Goal: Task Accomplishment & Management: Complete application form

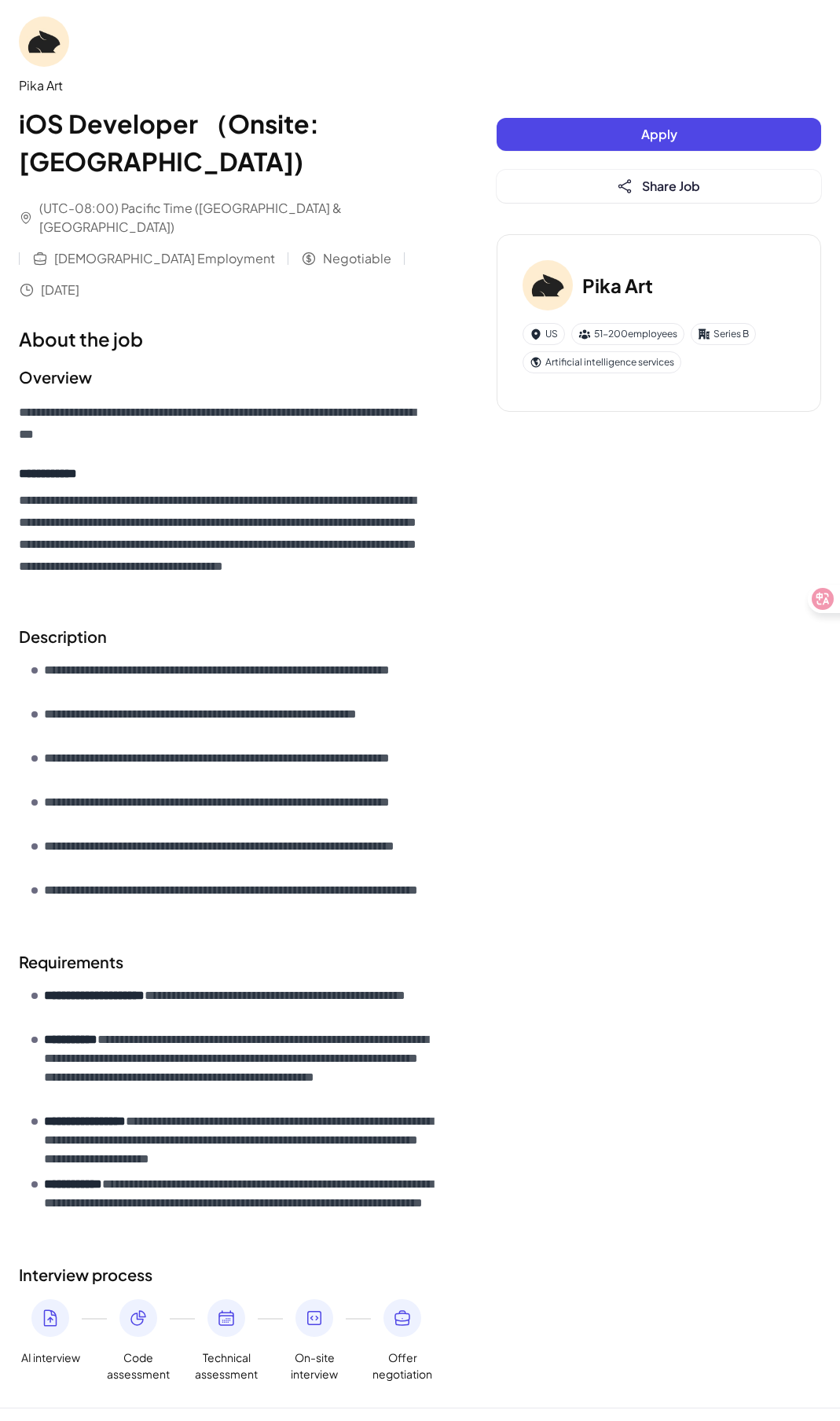
scroll to position [15, 0]
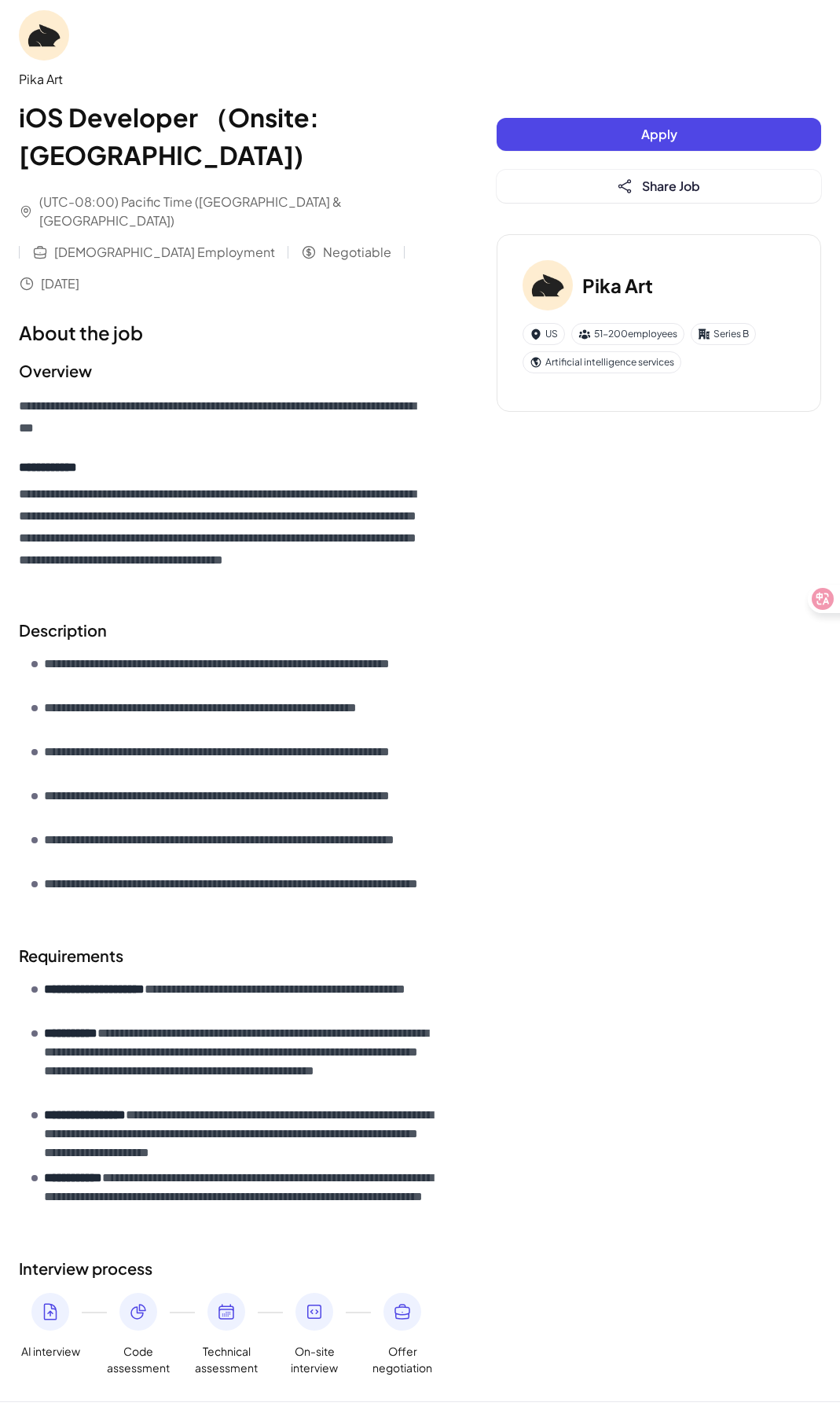
click at [577, 154] on div "Apply Share Job" at bounding box center [659, 160] width 325 height 85
click at [582, 139] on button "Apply" at bounding box center [659, 134] width 325 height 33
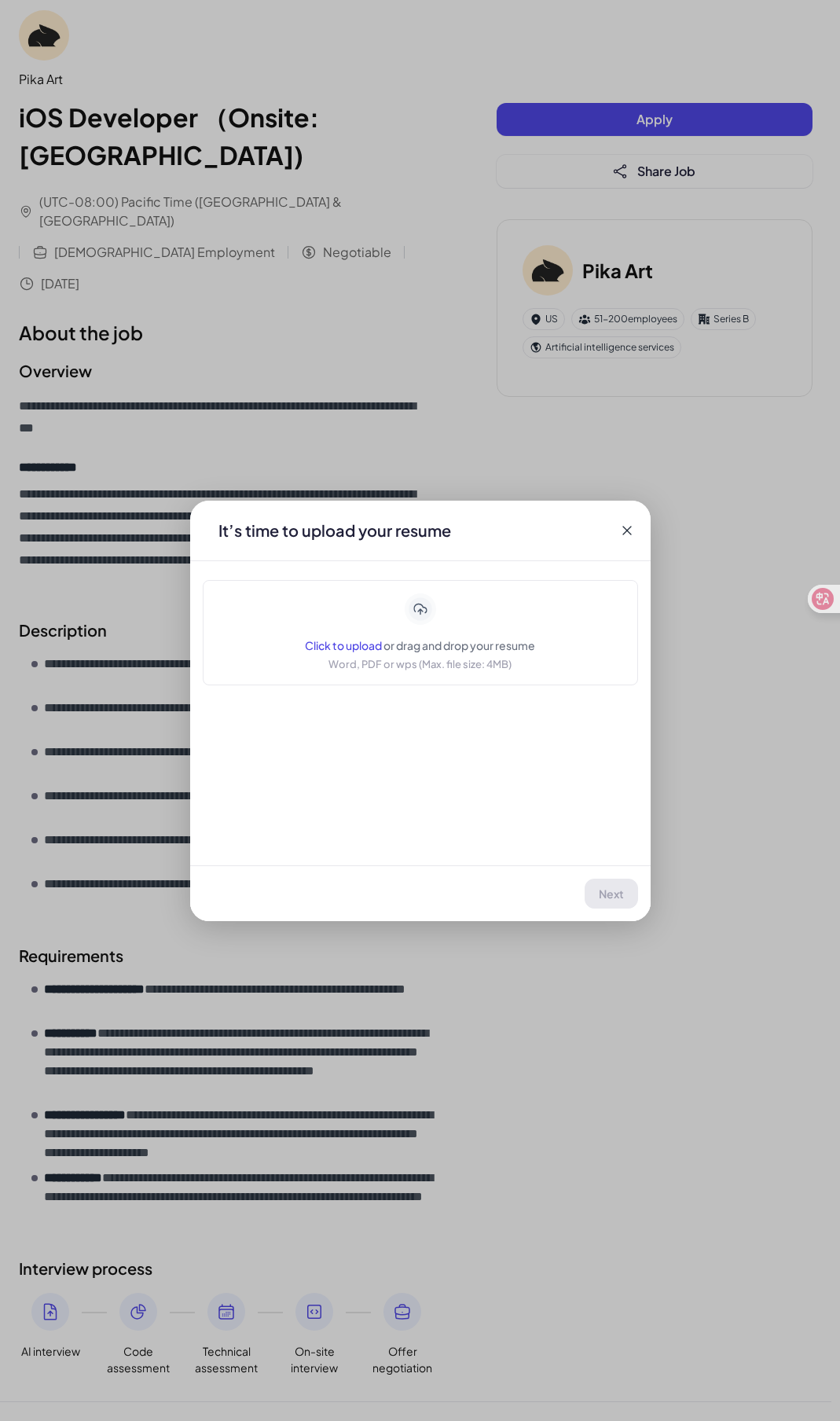
click at [522, 651] on span "or drag and drop your resume" at bounding box center [459, 645] width 152 height 14
click at [628, 884] on button "Next" at bounding box center [612, 893] width 52 height 30
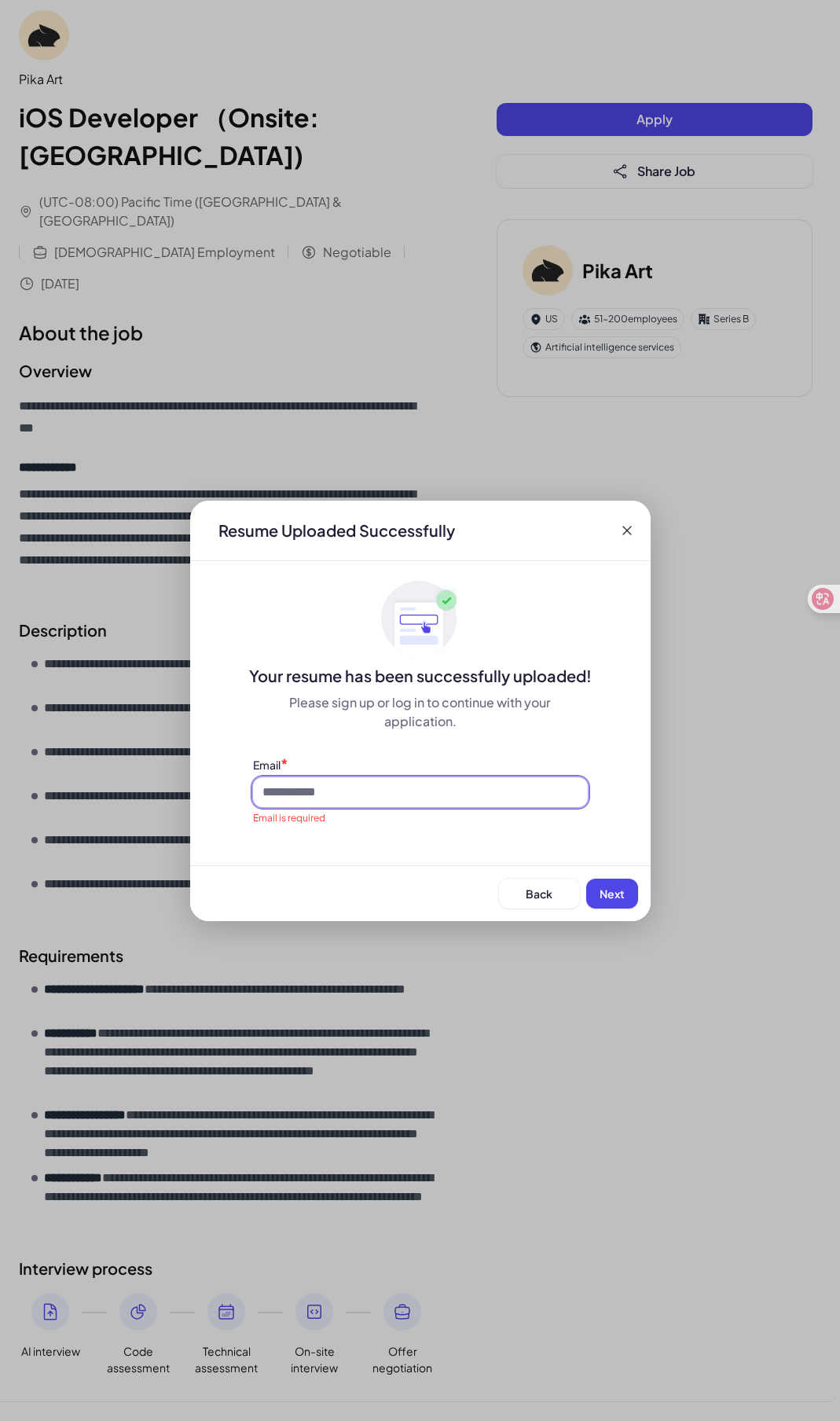
click at [392, 779] on input at bounding box center [420, 792] width 335 height 30
type input "**********"
click at [629, 907] on button "Next" at bounding box center [612, 893] width 52 height 30
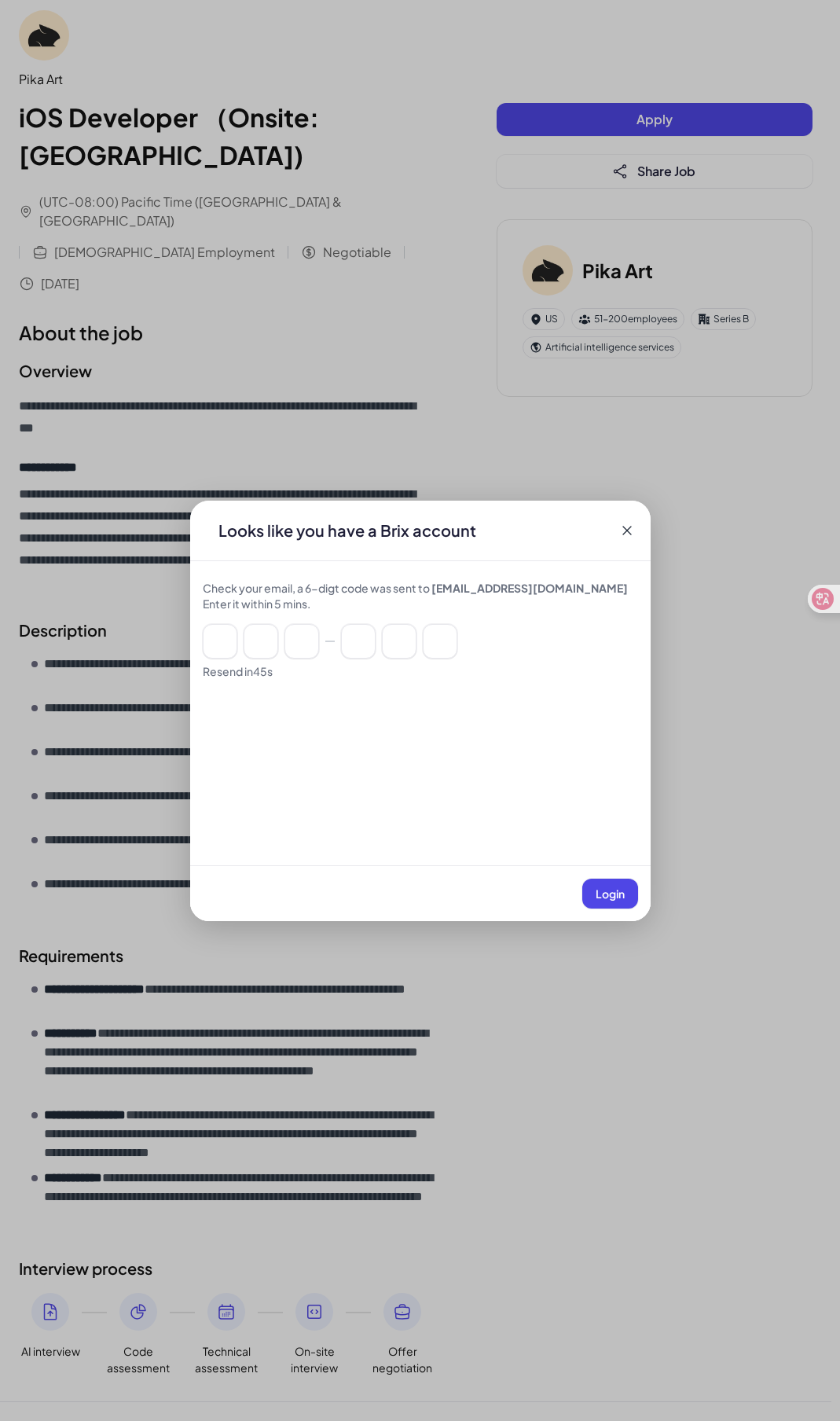
click at [283, 636] on div at bounding box center [420, 641] width 435 height 35
click at [229, 639] on input at bounding box center [220, 641] width 35 height 35
paste input "******"
type input "*"
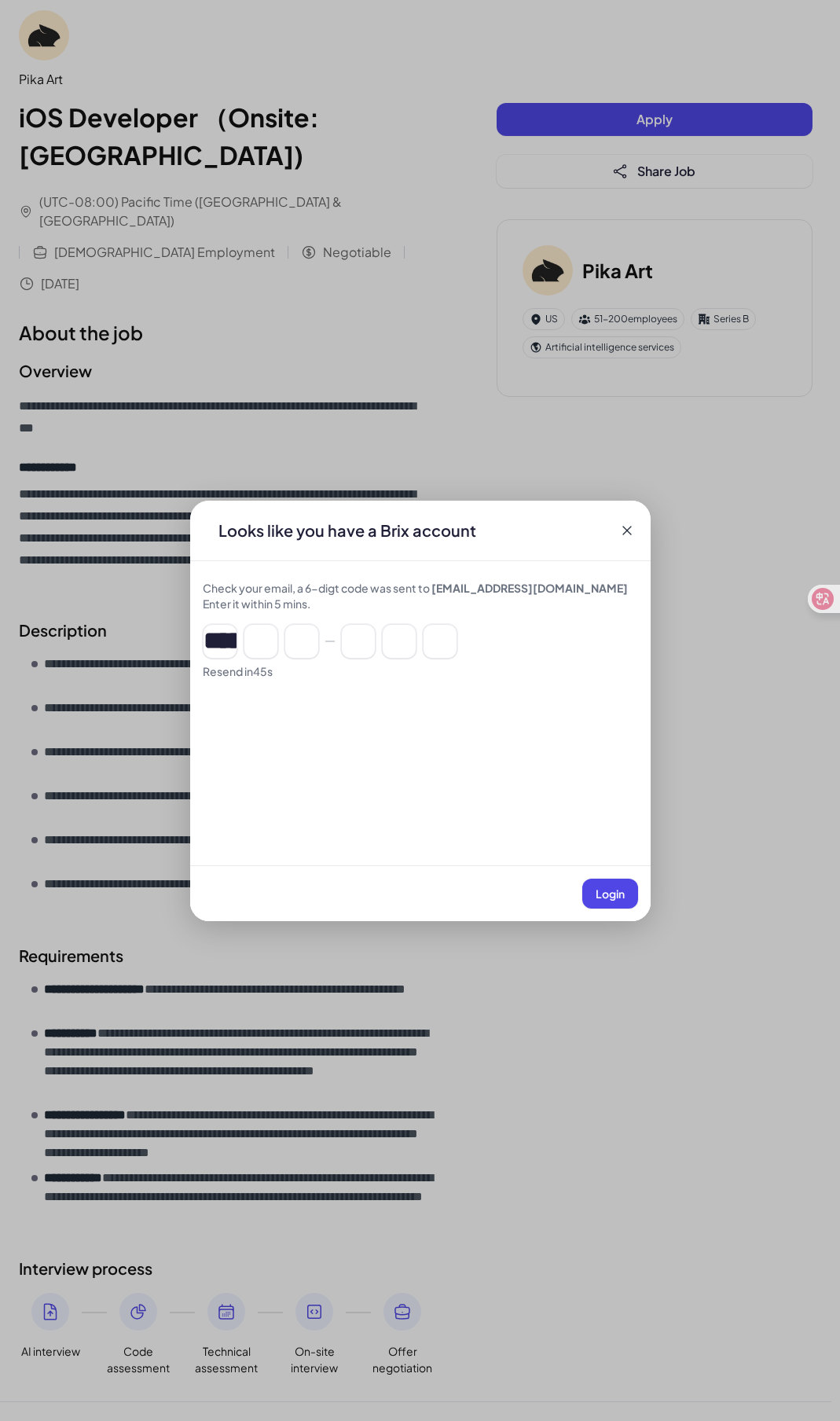
type input "*"
click at [606, 894] on span "Login" at bounding box center [610, 893] width 29 height 14
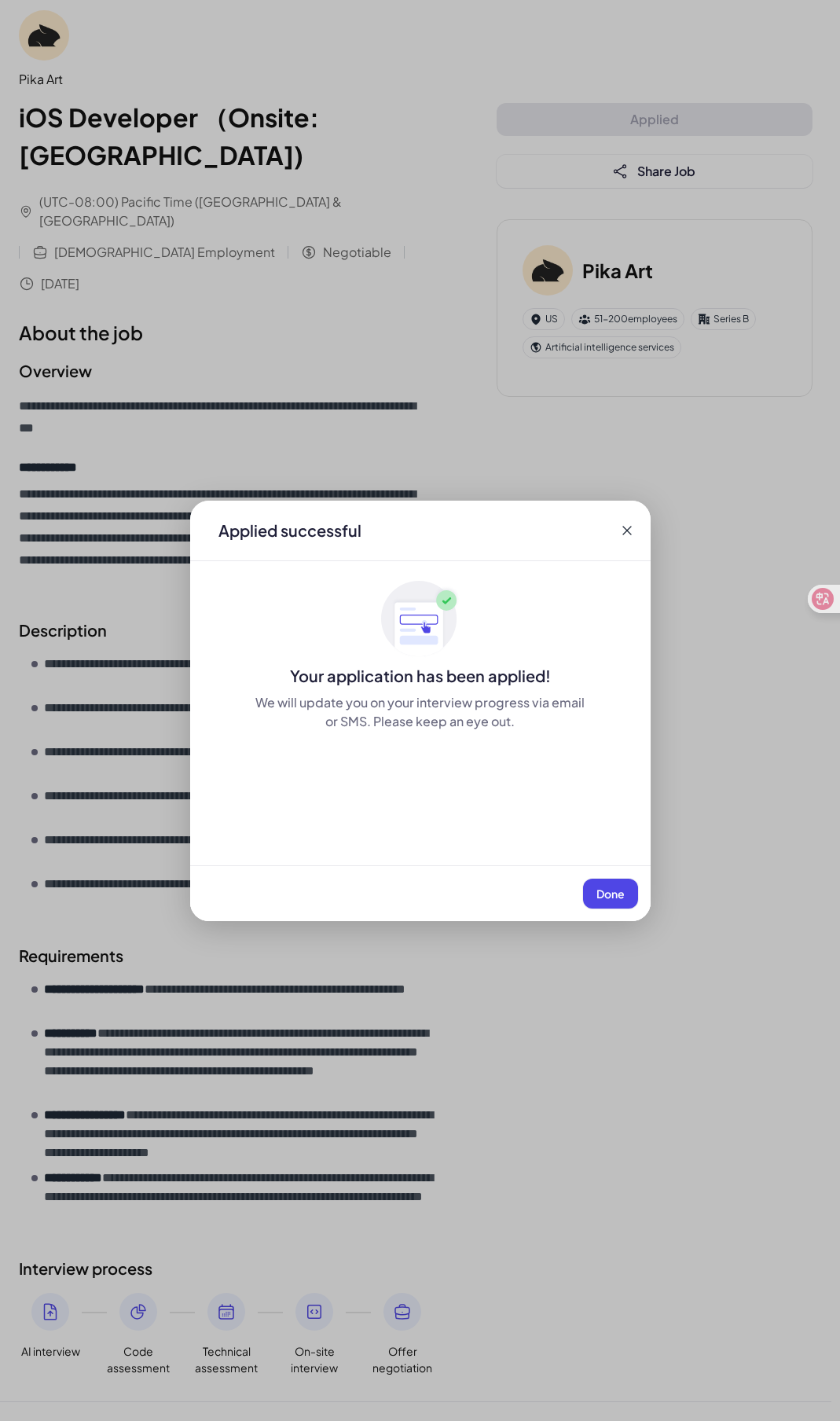
click at [606, 911] on div "Done" at bounding box center [420, 893] width 460 height 56
click at [608, 899] on span "Done" at bounding box center [610, 893] width 28 height 14
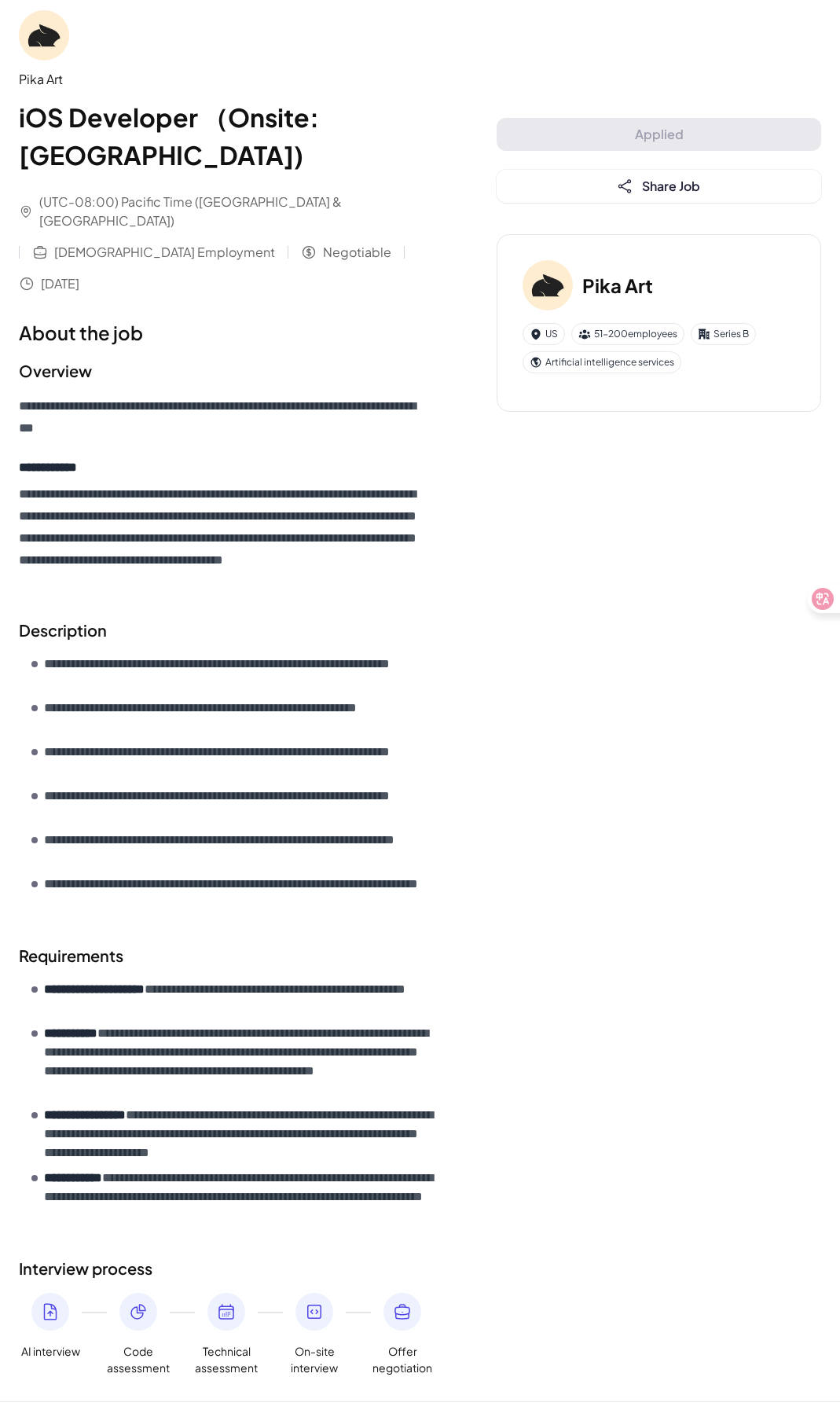
click at [506, 662] on div "**********" at bounding box center [420, 693] width 840 height 1416
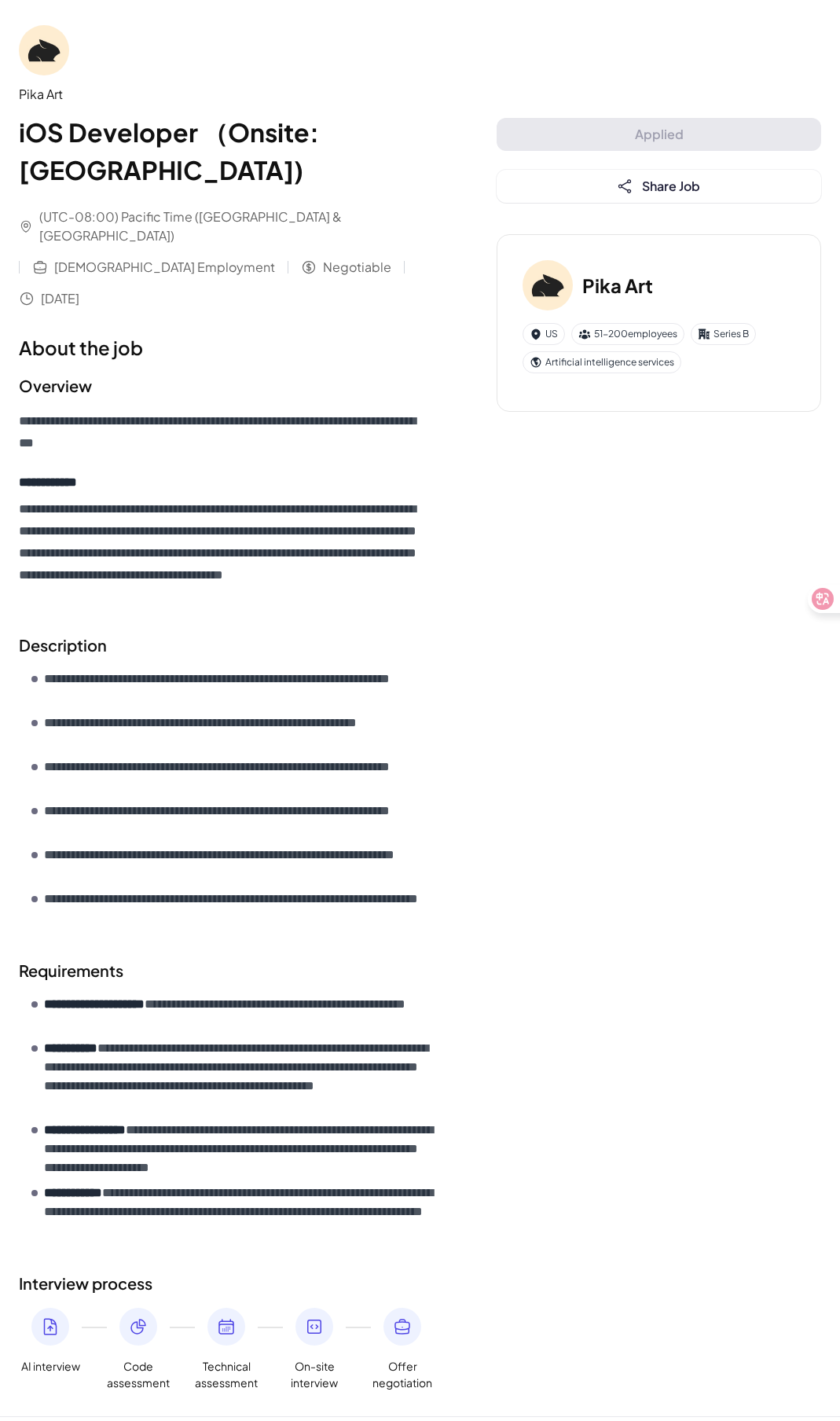
scroll to position [15, 0]
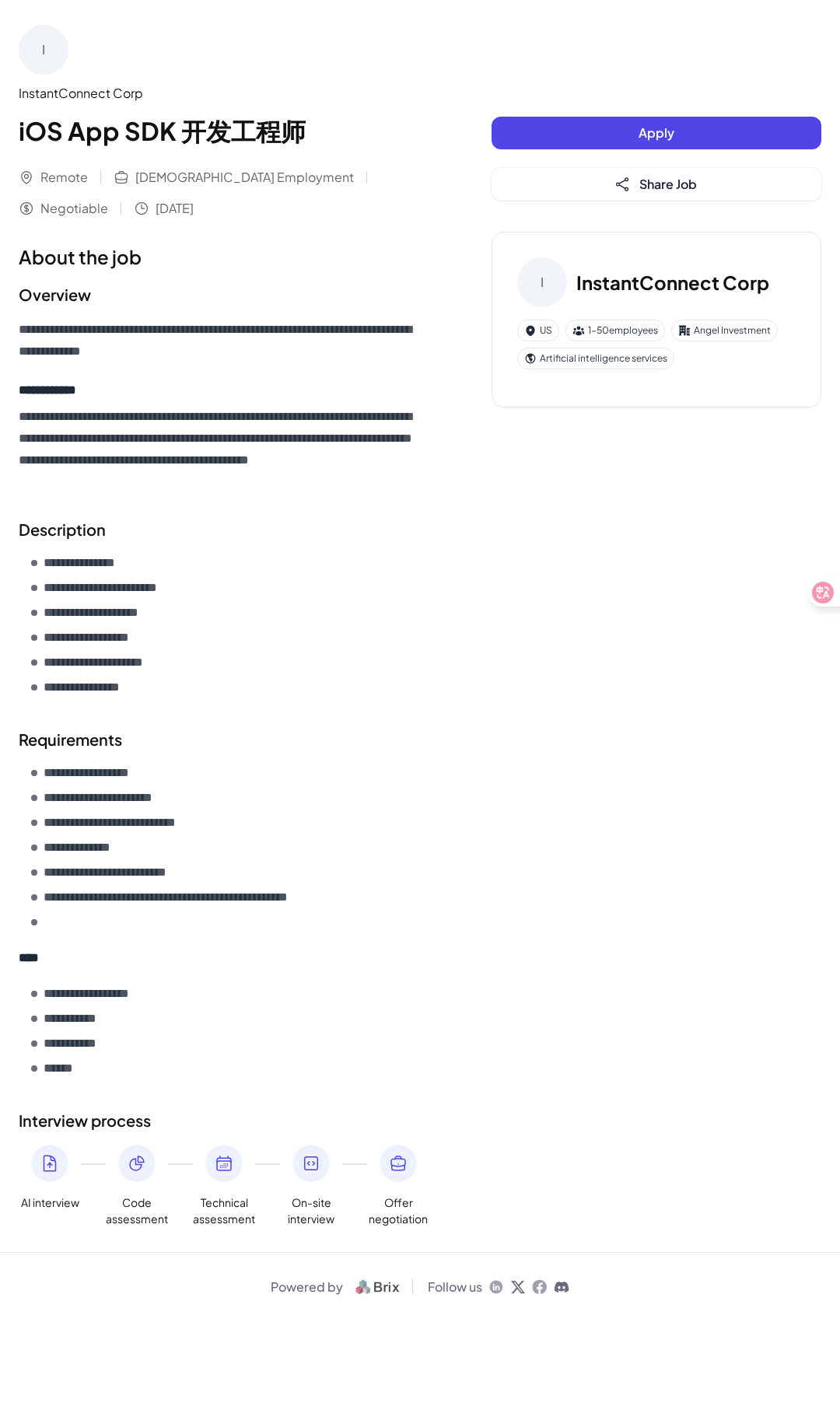
click at [428, 163] on div "I InstantConnect Corp iOS App SDK 开发工程师 Remote [DEMOGRAPHIC_DATA] Employment Ne…" at bounding box center [224, 121] width 411 height 193
click at [580, 127] on button "Apply" at bounding box center [656, 133] width 329 height 33
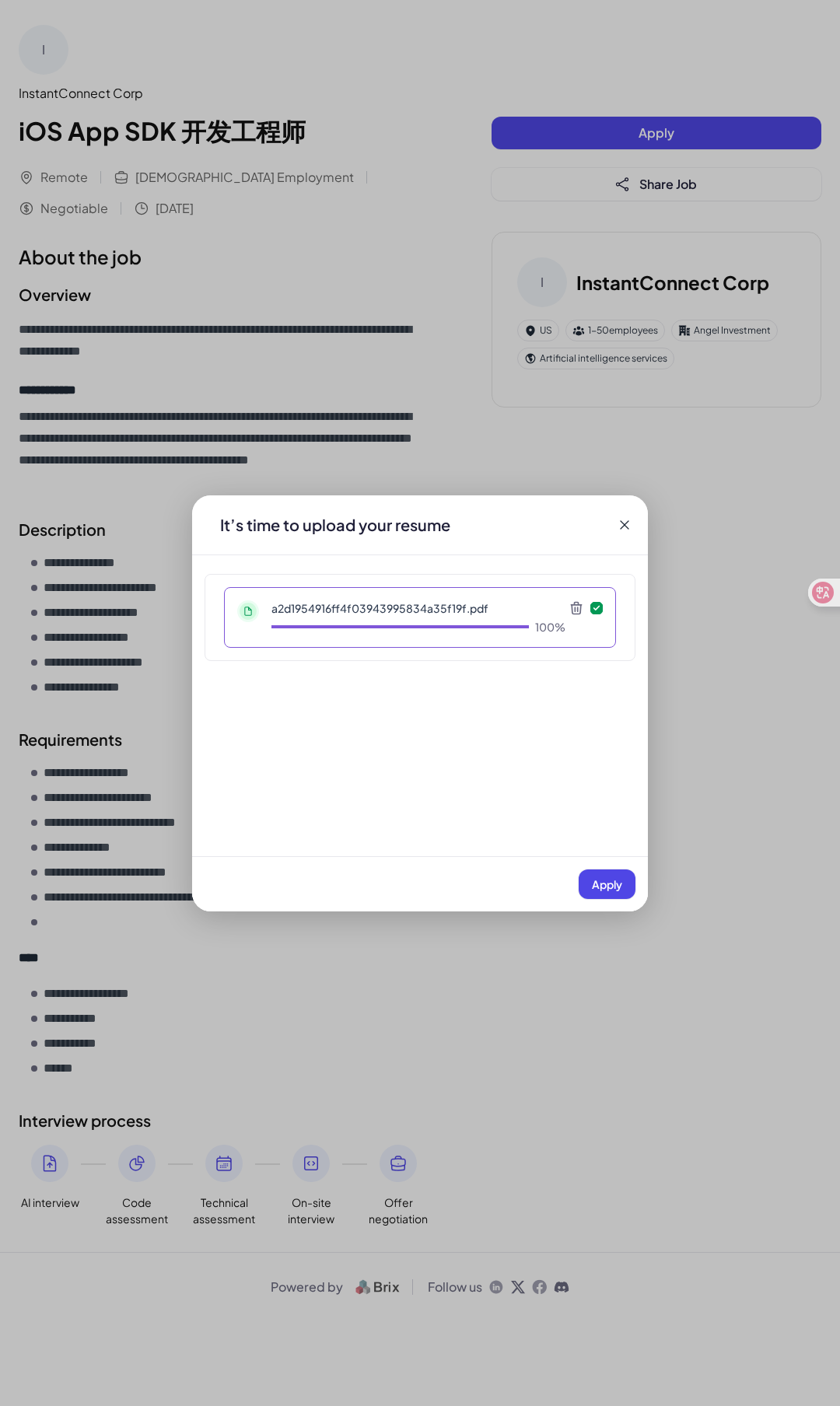
click at [602, 880] on span "Apply" at bounding box center [607, 884] width 31 height 14
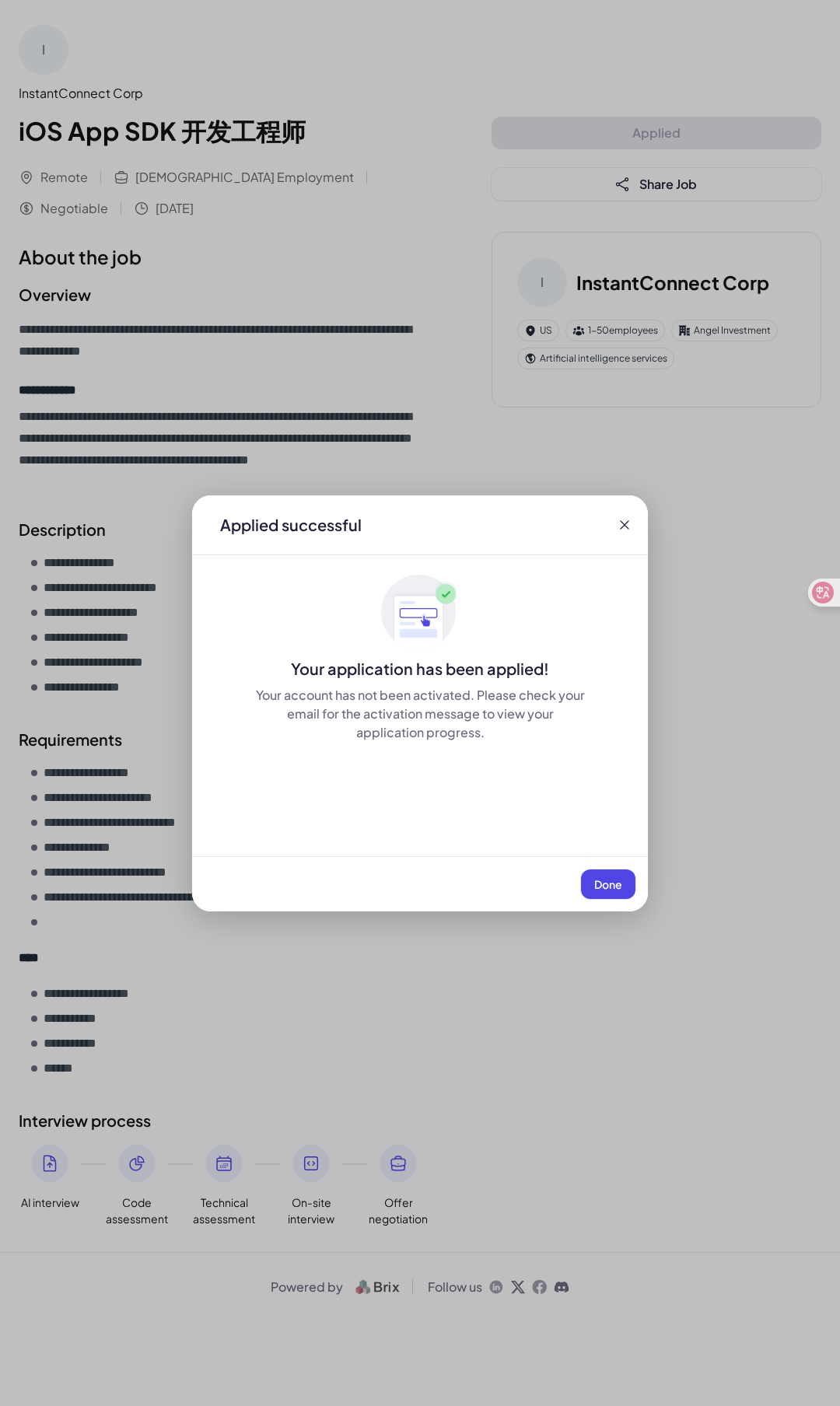
click at [622, 883] on button "Done" at bounding box center [607, 884] width 54 height 30
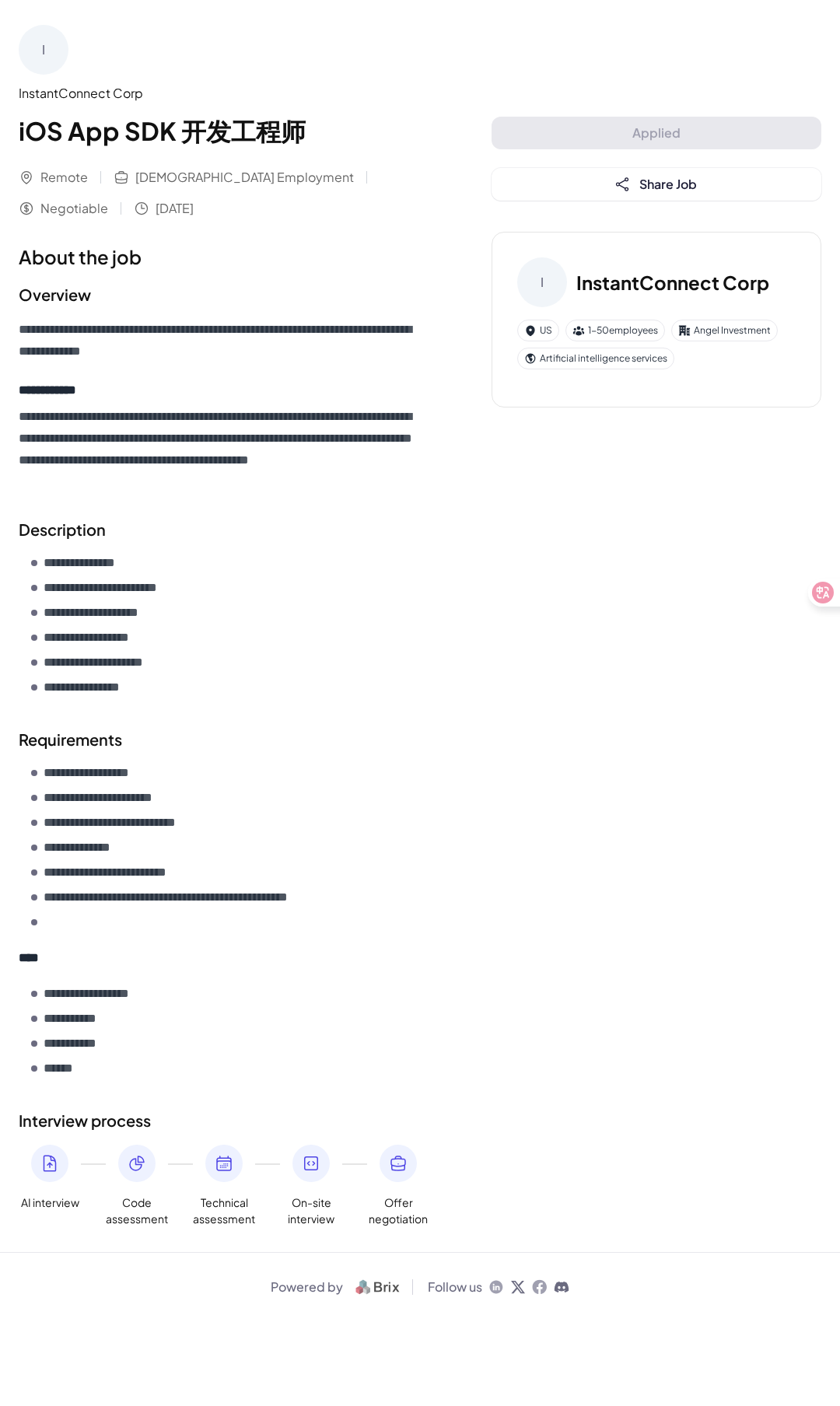
click at [575, 507] on div "**********" at bounding box center [420, 625] width 840 height 1252
